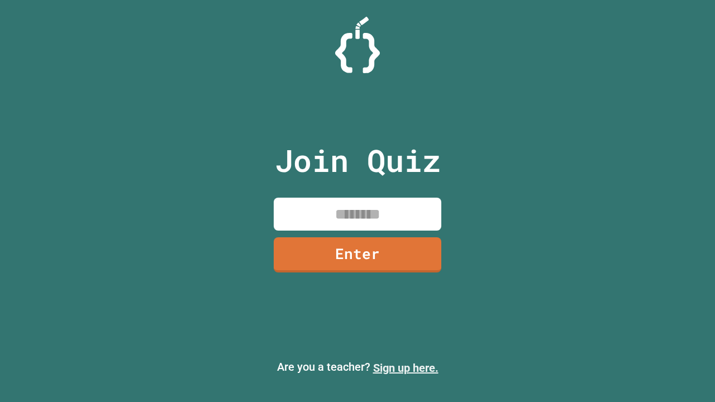
click at [405, 368] on link "Sign up here." at bounding box center [405, 367] width 65 height 13
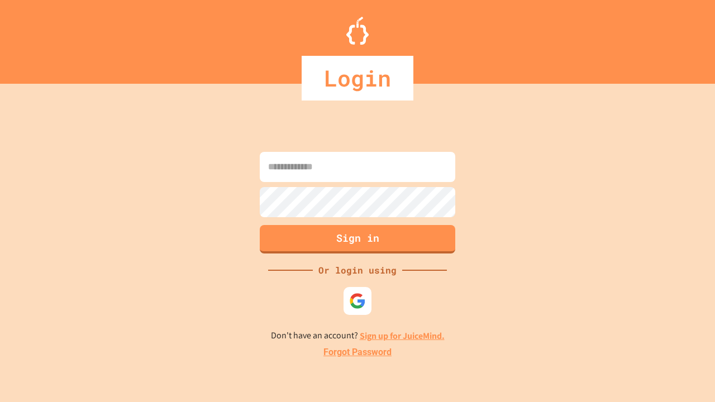
click at [357, 352] on link "Forgot Password" at bounding box center [357, 352] width 68 height 13
